Goal: Task Accomplishment & Management: Use online tool/utility

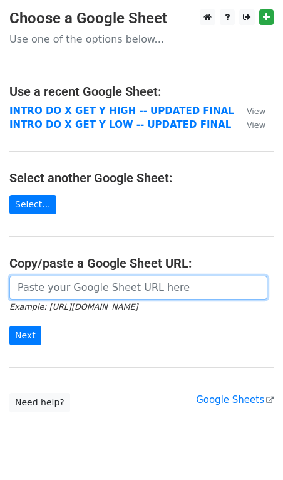
click at [48, 282] on input "url" at bounding box center [138, 288] width 258 height 24
paste input "https://docs.google.com/spreadsheets/d/1JCWpI-lnC1X_r_P-CA5EZmJDh33FLIIB08R1_xD…"
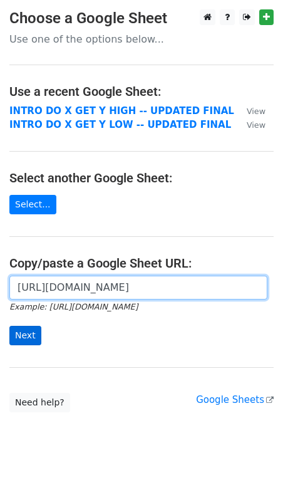
type input "https://docs.google.com/spreadsheets/d/1JCWpI-lnC1X_r_P-CA5EZmJDh33FLIIB08R1_xD…"
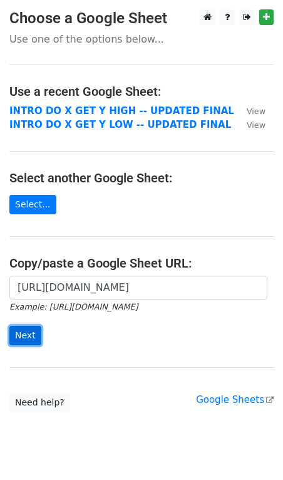
scroll to position [0, 0]
click at [19, 334] on input "Next" at bounding box center [25, 335] width 32 height 19
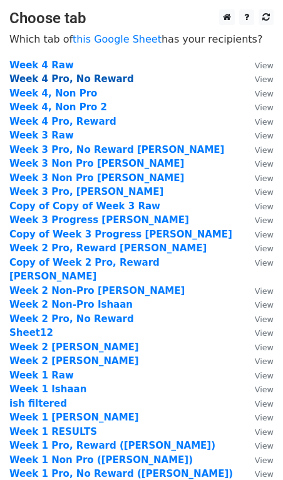
click at [81, 82] on strong "Week 4 Pro, No Reward" at bounding box center [71, 78] width 125 height 11
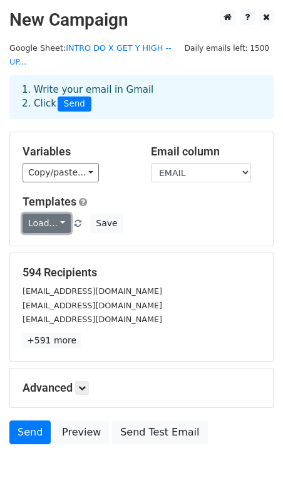
click at [63, 214] on link "Load..." at bounding box center [47, 223] width 48 height 19
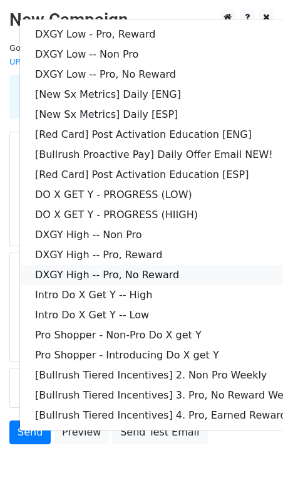
click at [67, 265] on link "DXGY High -- Pro, No Reward" at bounding box center [180, 275] width 321 height 20
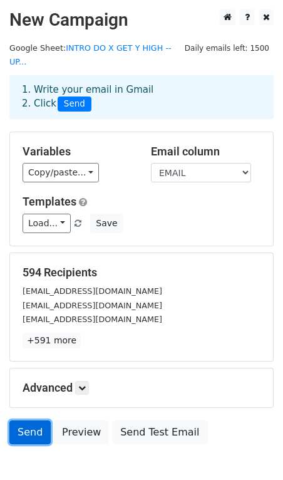
click at [28, 420] on link "Send" at bounding box center [29, 432] width 41 height 24
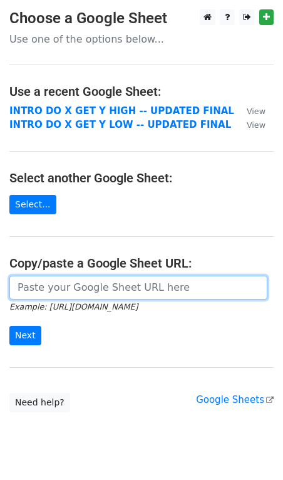
click at [51, 281] on input "url" at bounding box center [138, 288] width 258 height 24
paste input "https://docs.google.com/spreadsheets/d/1JCWpI-lnC1X_r_P-CA5EZmJDh33FLIIB08R1_xD…"
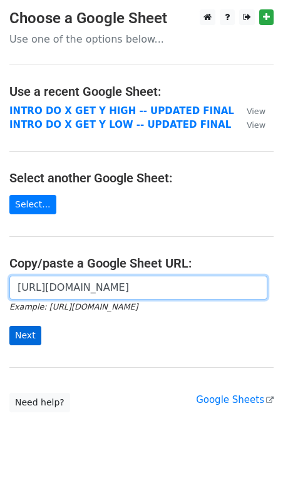
type input "https://docs.google.com/spreadsheets/d/1JCWpI-lnC1X_r_P-CA5EZmJDh33FLIIB08R1_xD…"
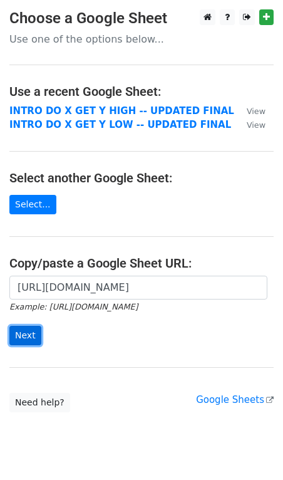
scroll to position [0, 0]
click at [25, 331] on input "Next" at bounding box center [25, 335] width 32 height 19
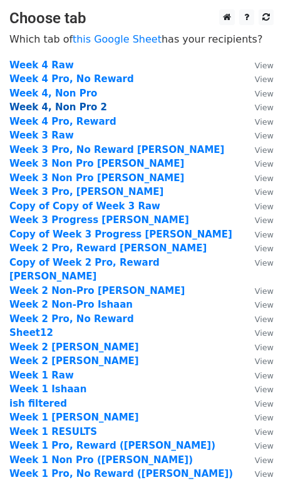
click at [73, 108] on strong "Week 4, Non Pro 2" at bounding box center [58, 106] width 98 height 11
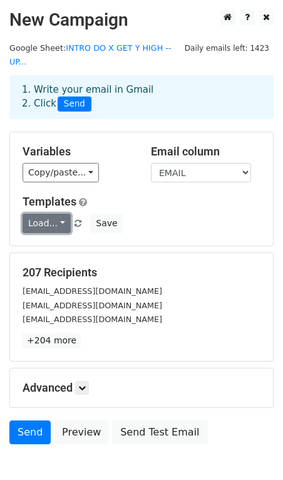
click at [60, 214] on link "Load..." at bounding box center [47, 223] width 48 height 19
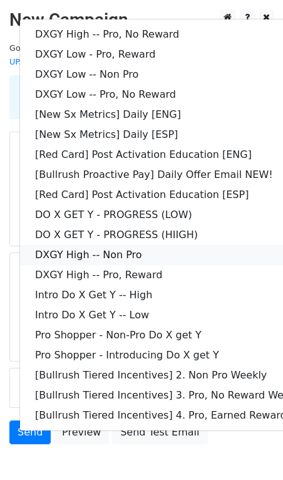
click at [96, 245] on link "DXGY High -- Non Pro" at bounding box center [180, 255] width 321 height 20
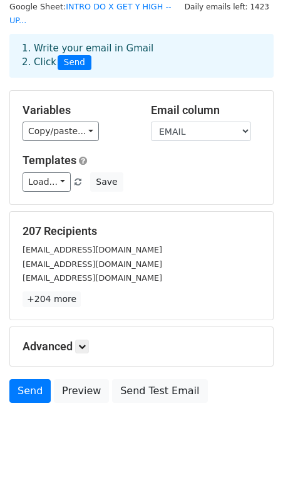
scroll to position [56, 0]
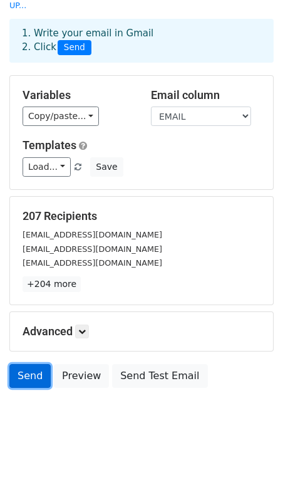
click at [30, 364] on link "Send" at bounding box center [29, 376] width 41 height 24
click at [24, 364] on link "Send" at bounding box center [29, 376] width 41 height 24
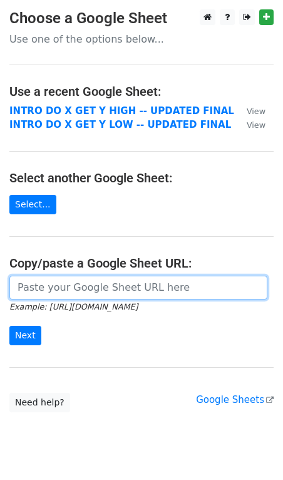
click at [58, 288] on input "url" at bounding box center [138, 288] width 258 height 24
paste input "https://docs.google.com/spreadsheets/d/1JCWpI-lnC1X_r_P-CA5EZmJDh33FLIIB08R1_xD…"
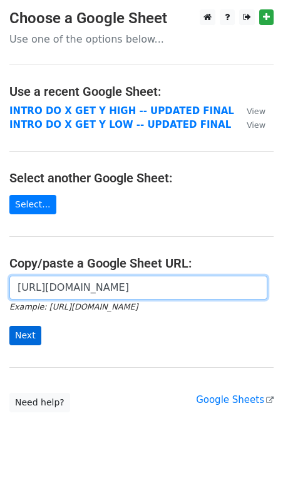
type input "https://docs.google.com/spreadsheets/d/1JCWpI-lnC1X_r_P-CA5EZmJDh33FLIIB08R1_xD…"
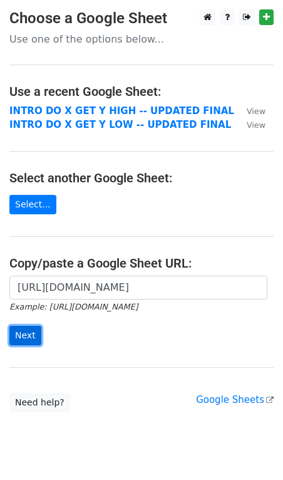
click at [21, 336] on input "Next" at bounding box center [25, 335] width 32 height 19
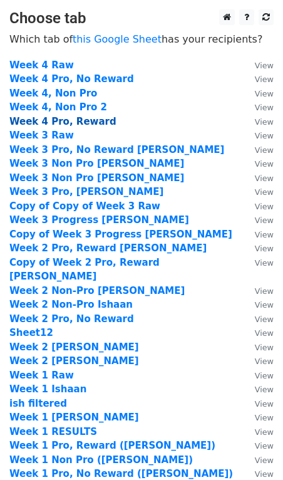
click at [71, 122] on strong "Week 4 Pro, Reward" at bounding box center [62, 121] width 107 height 11
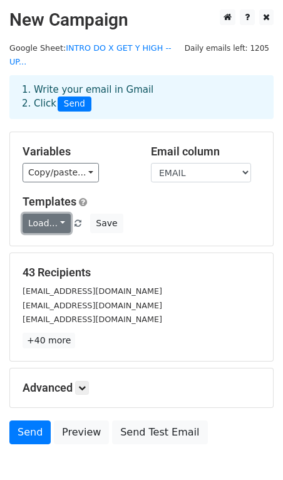
click at [63, 214] on link "Load..." at bounding box center [47, 223] width 48 height 19
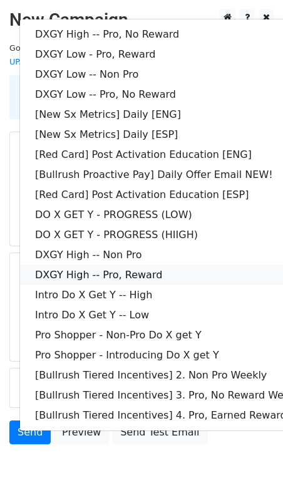
click at [103, 265] on link "DXGY High -- Pro, Reward" at bounding box center [180, 275] width 321 height 20
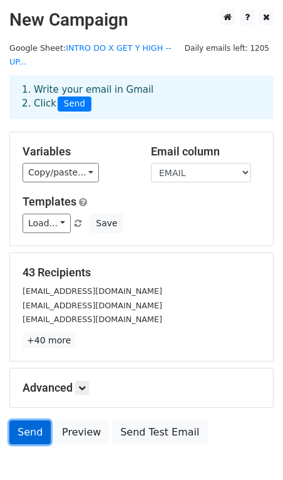
click at [29, 420] on link "Send" at bounding box center [29, 432] width 41 height 24
